Goal: Find contact information: Find contact information

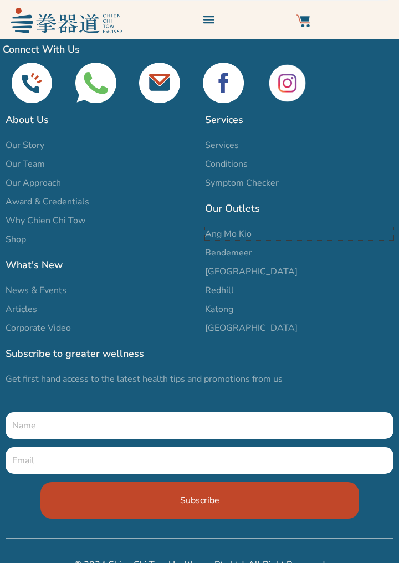
click at [217, 234] on span "Ang Mo Kio" at bounding box center [228, 233] width 47 height 13
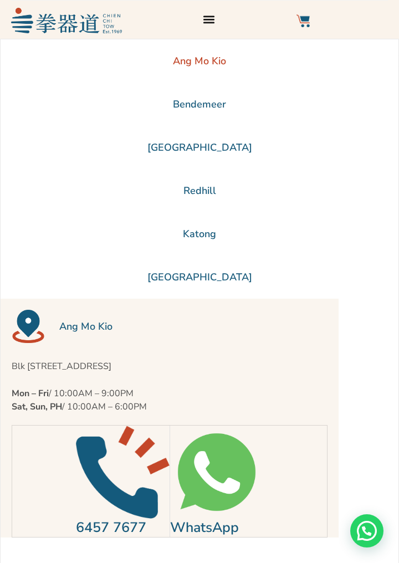
click at [210, 19] on icon "Menu Toggle" at bounding box center [208, 20] width 11 height 8
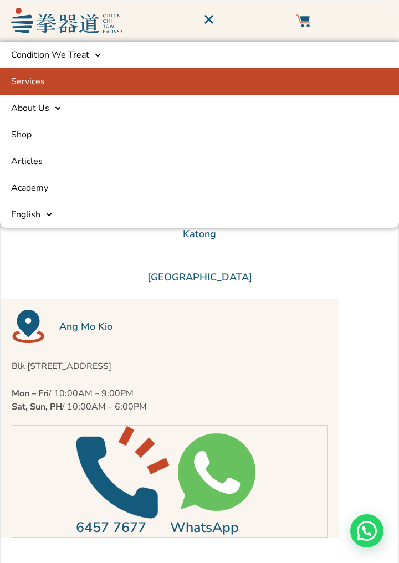
click at [20, 85] on link "Services" at bounding box center [199, 81] width 399 height 27
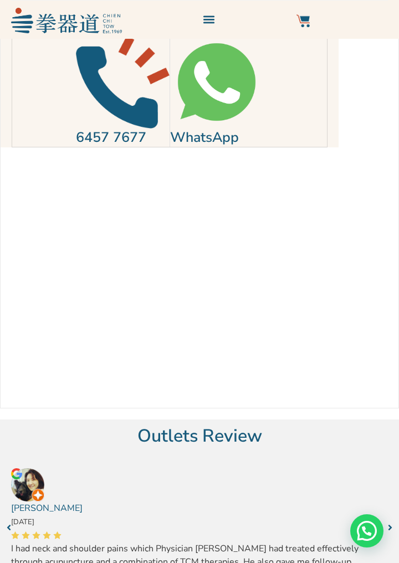
scroll to position [396, 0]
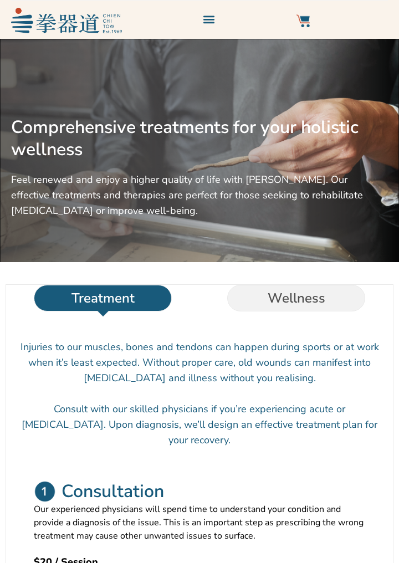
click at [62, 303] on li "Treatment" at bounding box center [102, 298] width 193 height 27
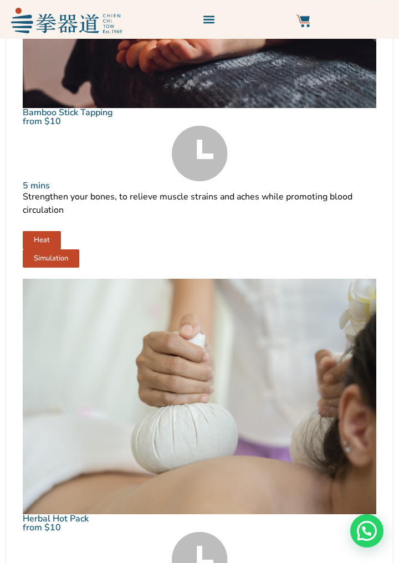
scroll to position [3181, 0]
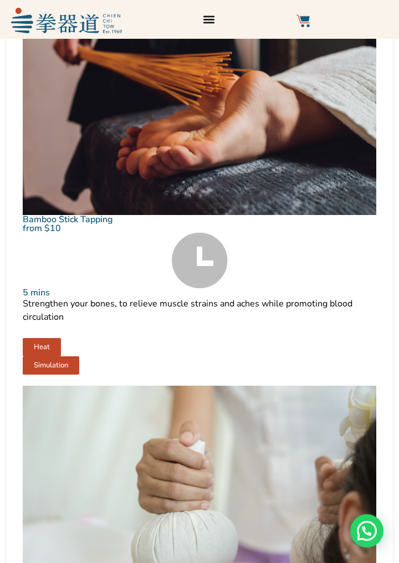
click at [203, 21] on icon "Menu Toggle" at bounding box center [209, 19] width 12 height 12
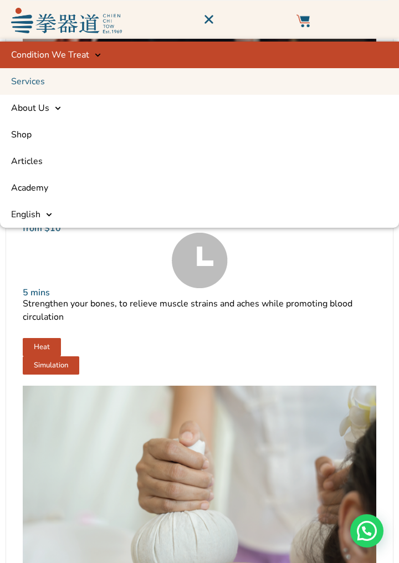
click at [28, 59] on link "Condition We Treat" at bounding box center [199, 55] width 399 height 27
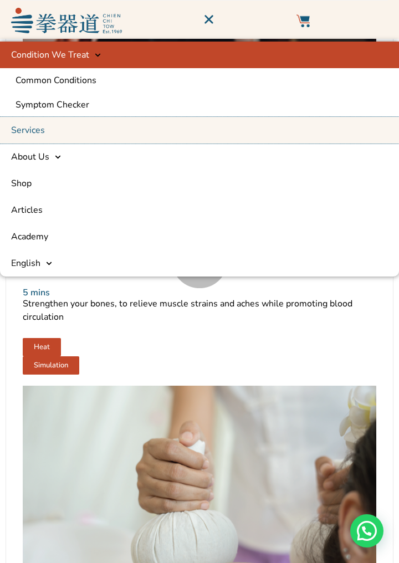
click at [14, 130] on link "Services" at bounding box center [199, 130] width 399 height 27
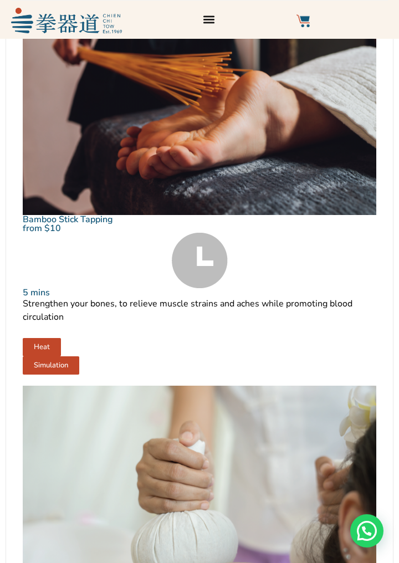
click at [217, 23] on div "Menu Toggle" at bounding box center [209, 19] width 18 height 18
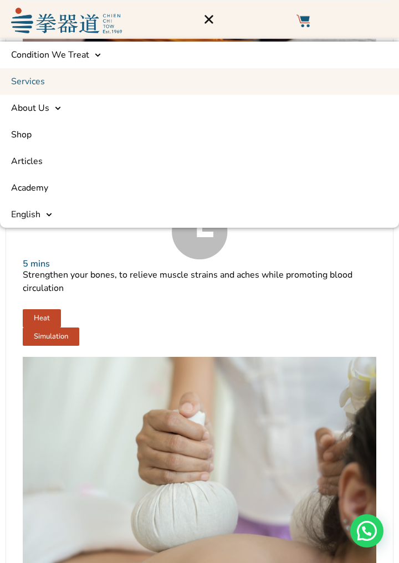
scroll to position [3225, 0]
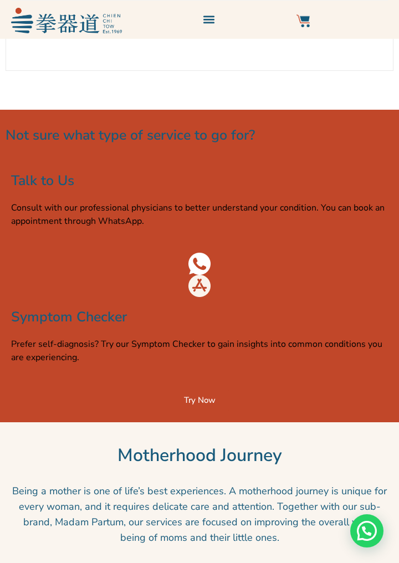
scroll to position [4217, 0]
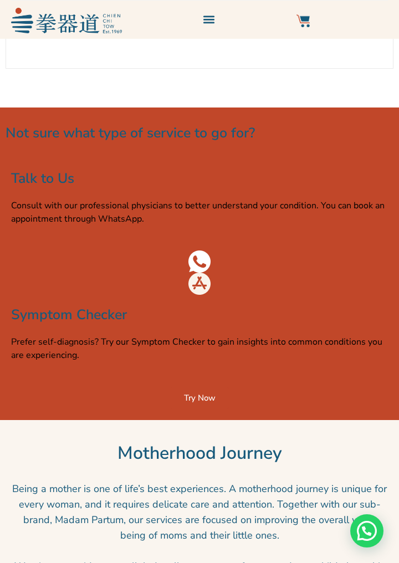
click at [368, 548] on div "Need help?" at bounding box center [366, 530] width 33 height 33
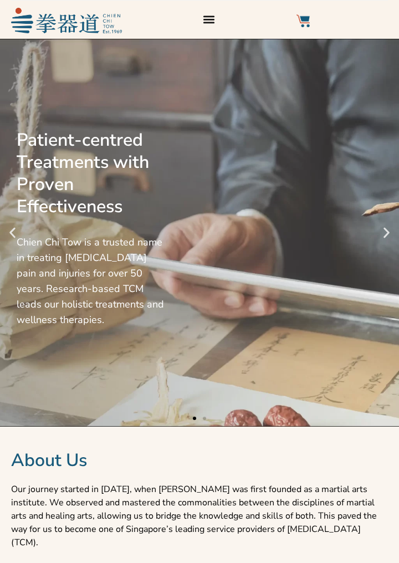
click at [202, 20] on div "Menu Toggle" at bounding box center [209, 19] width 18 height 18
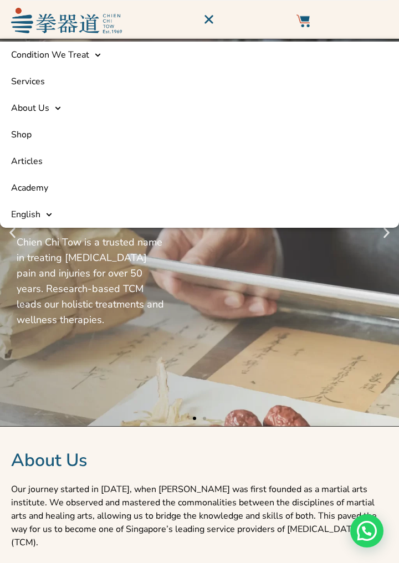
click at [354, 264] on div "Patient-centred Treatments with Proven Effectiveness Chien Chi Tow is a trusted…" at bounding box center [199, 233] width 399 height 388
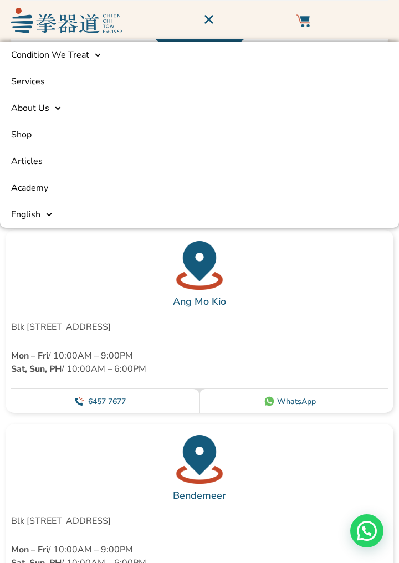
scroll to position [5719, 0]
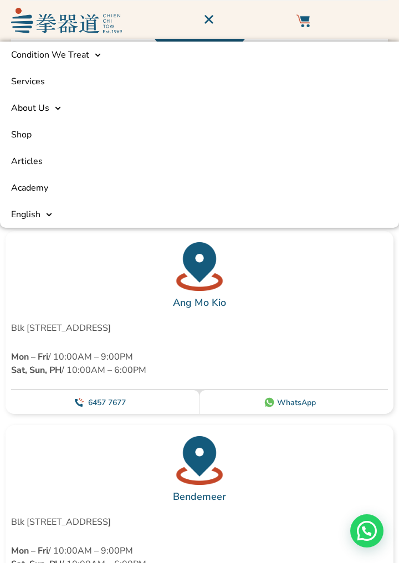
click at [321, 392] on div "WhatsApp" at bounding box center [299, 401] width 50 height 19
click at [280, 397] on link "WhatsApp" at bounding box center [296, 402] width 39 height 11
